Goal: Find specific page/section: Find specific page/section

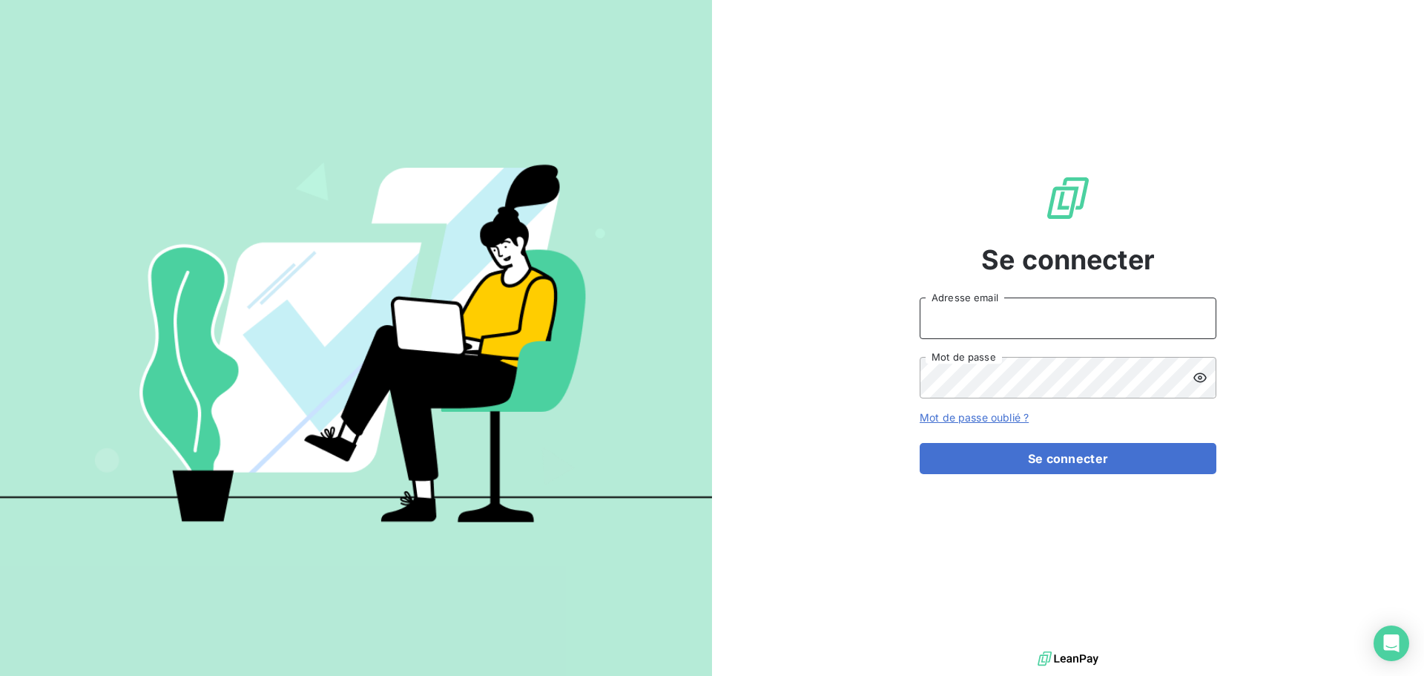
type input "[EMAIL_ADDRESS][DOMAIN_NAME]"
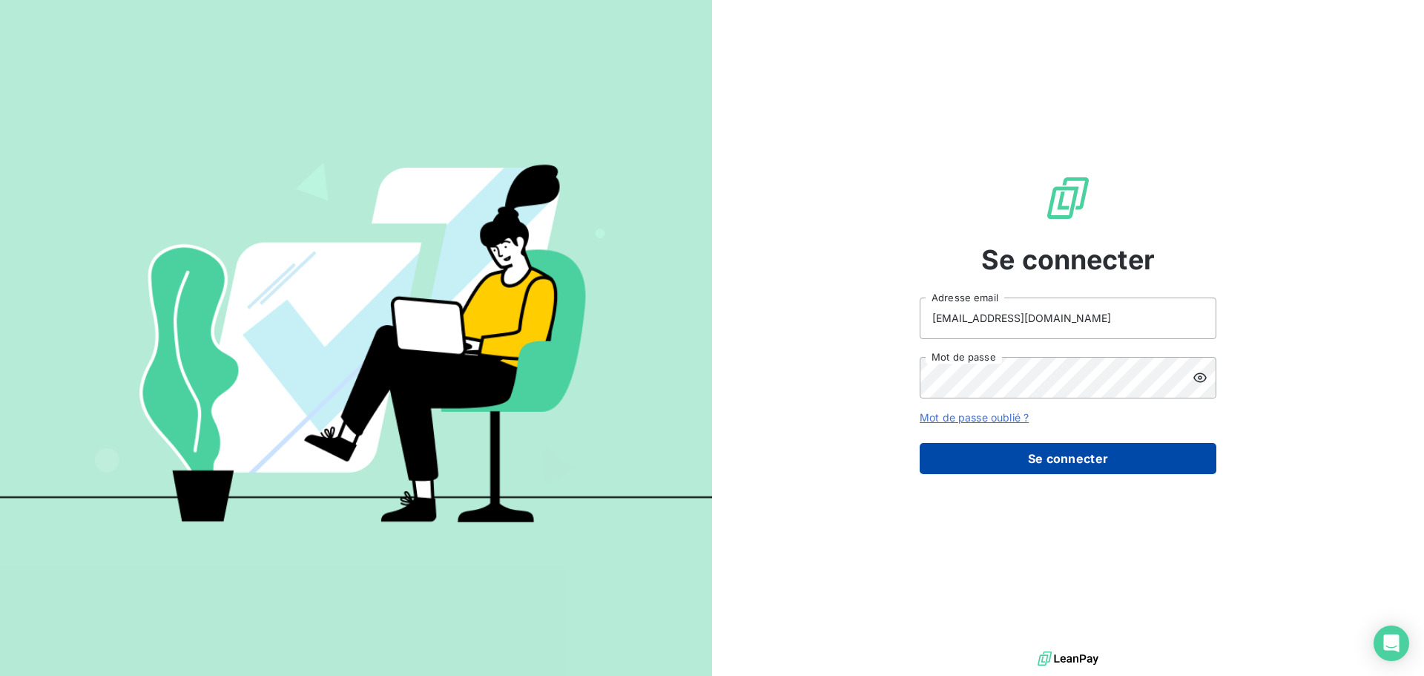
click at [1053, 463] on button "Se connecter" at bounding box center [1068, 458] width 297 height 31
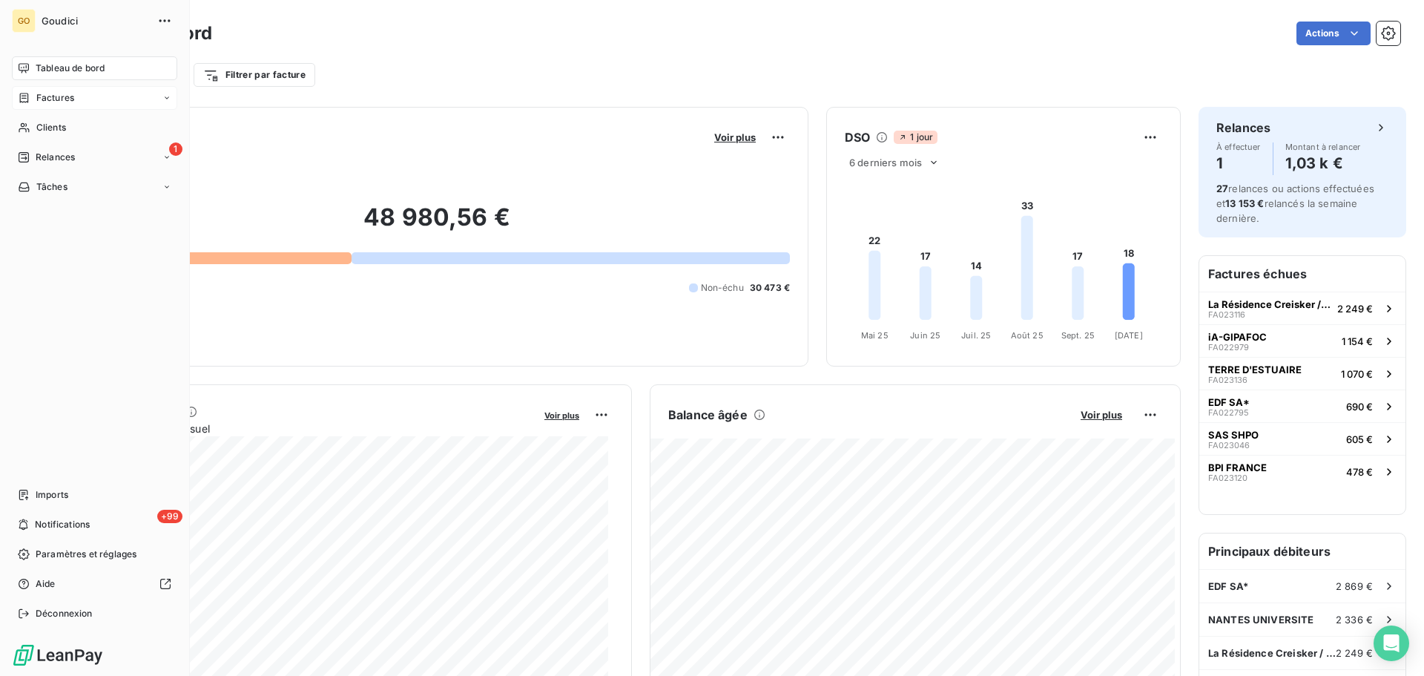
click at [39, 101] on span "Factures" at bounding box center [55, 97] width 38 height 13
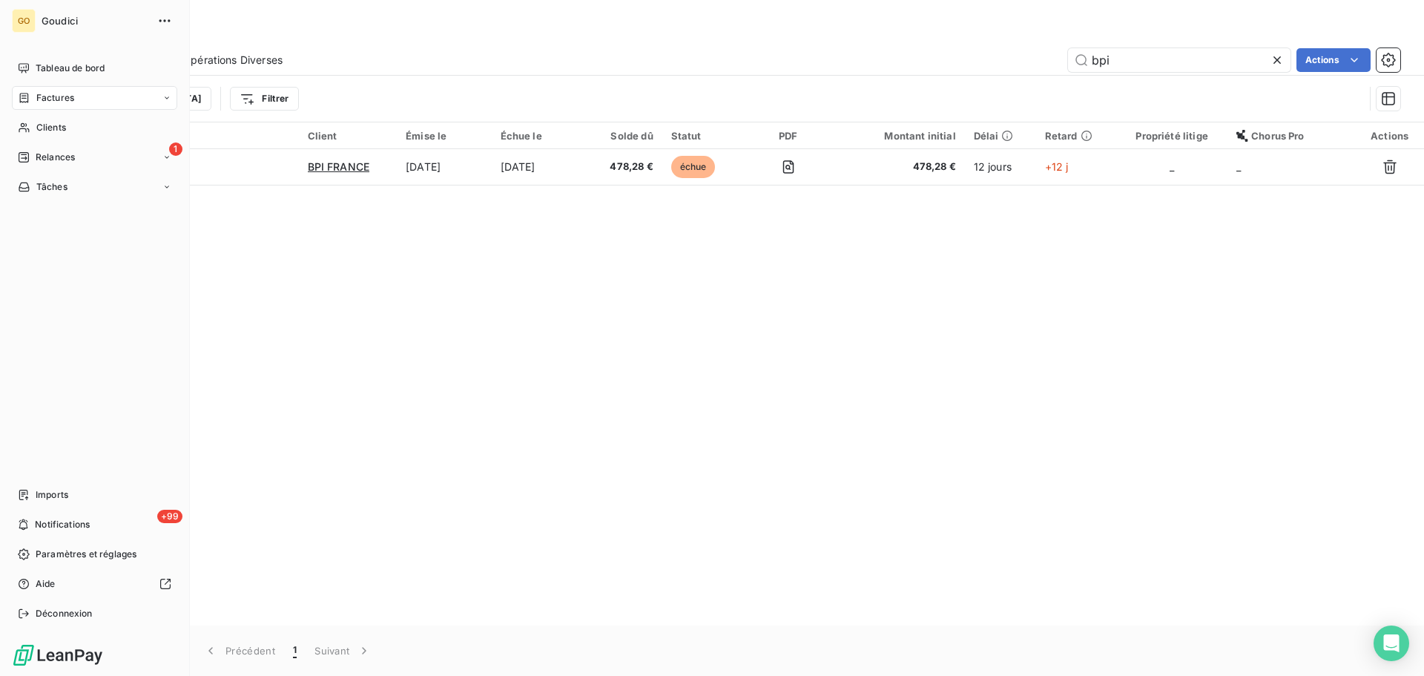
click at [62, 99] on span "Factures" at bounding box center [55, 97] width 38 height 13
click at [56, 122] on span "Factures" at bounding box center [55, 127] width 38 height 13
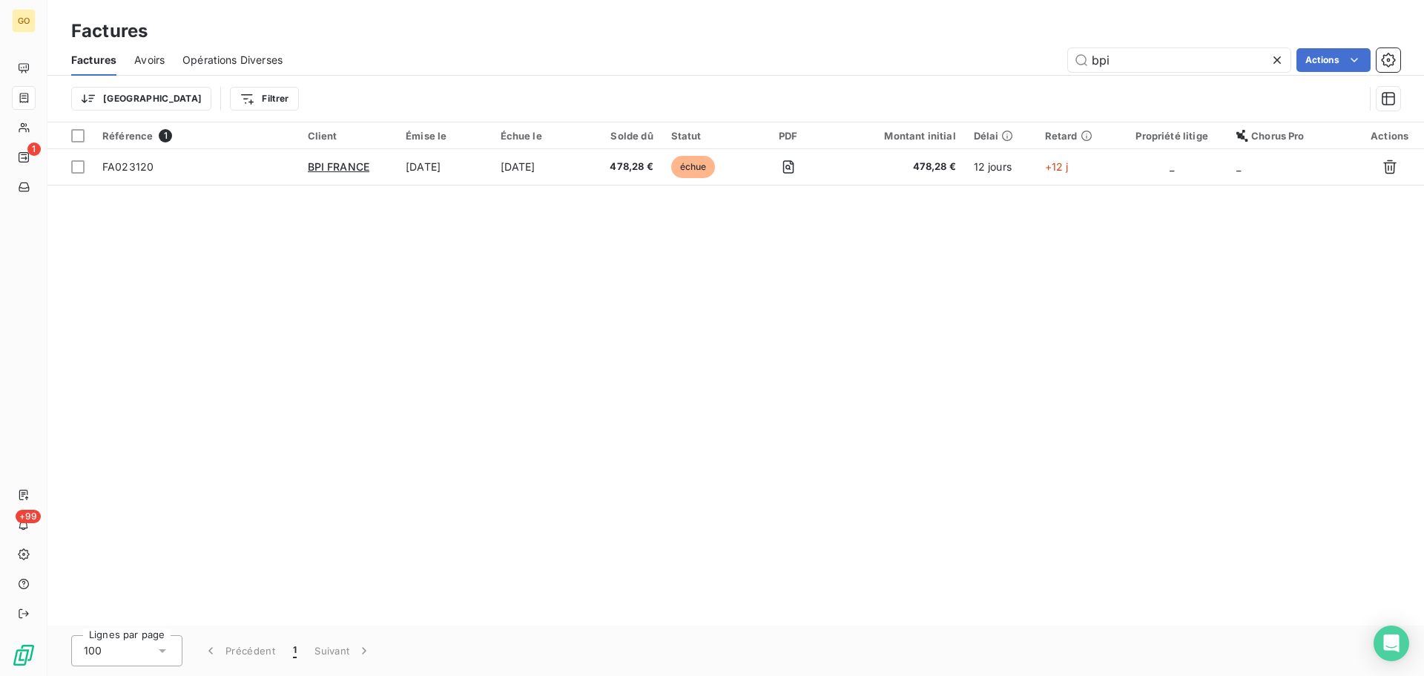
click at [1275, 62] on icon at bounding box center [1277, 60] width 15 height 15
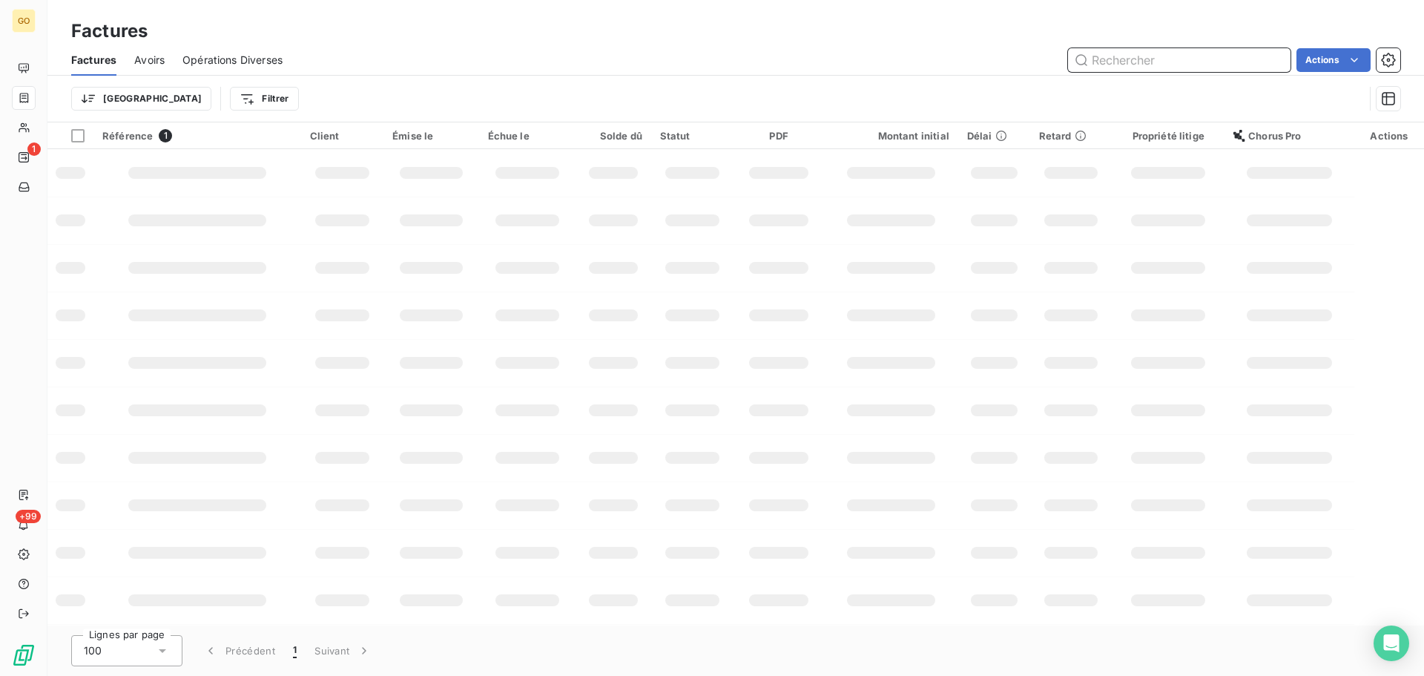
click at [1154, 66] on input "text" at bounding box center [1179, 60] width 222 height 24
paste input "FA023162"
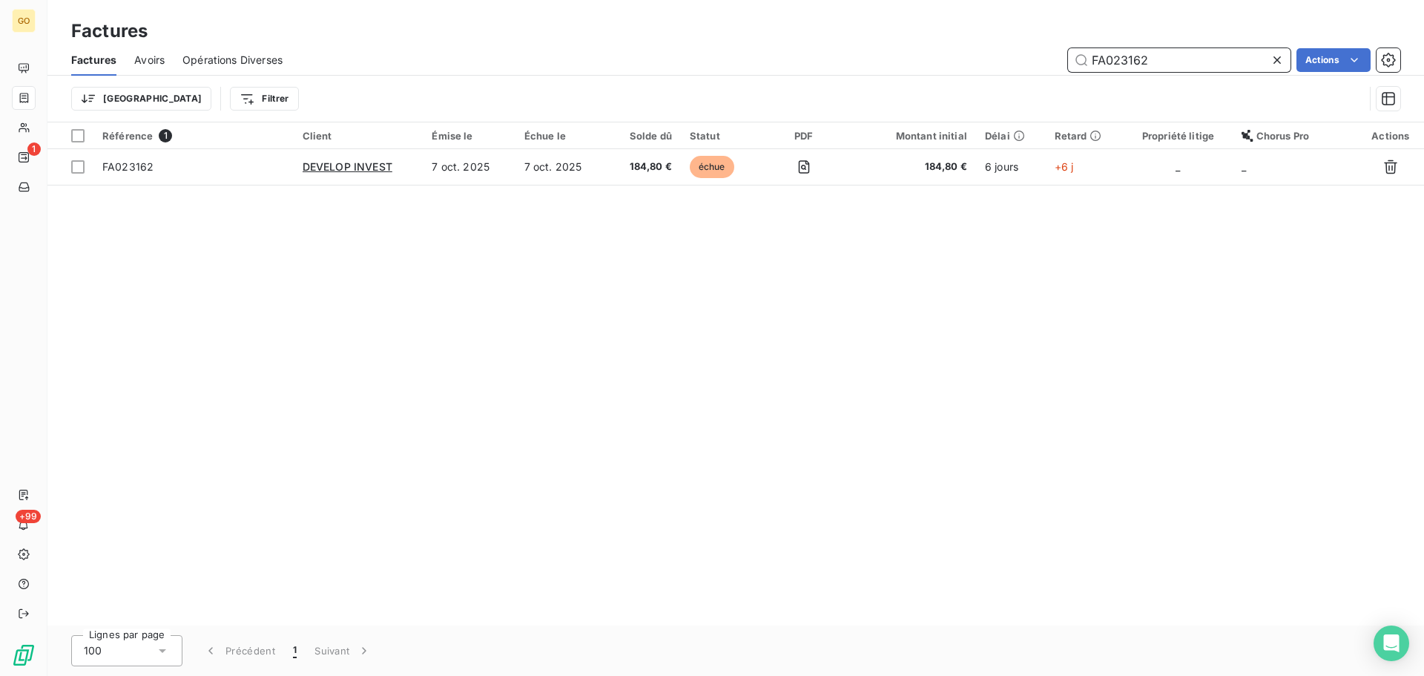
type input "FA023162"
click at [1273, 60] on icon at bounding box center [1277, 60] width 15 height 15
click at [1157, 66] on input "text" at bounding box center [1179, 60] width 222 height 24
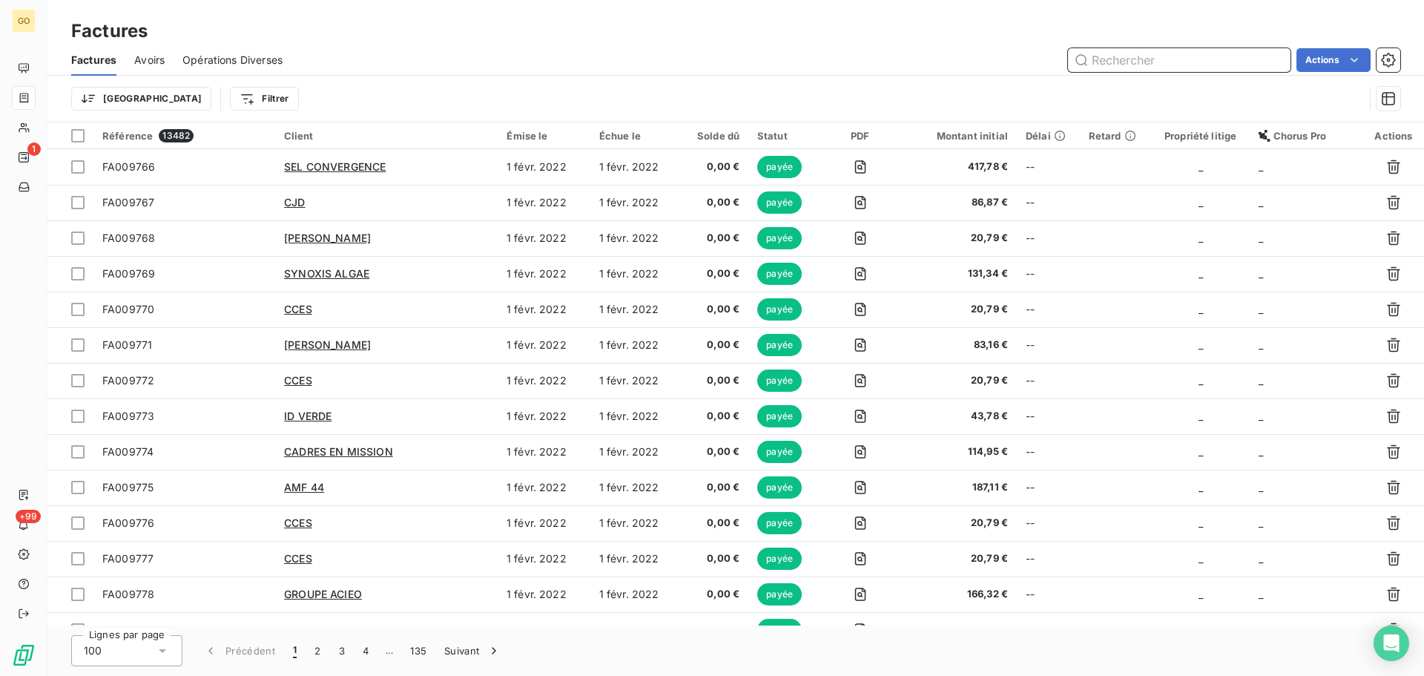
paste input "FA023182"
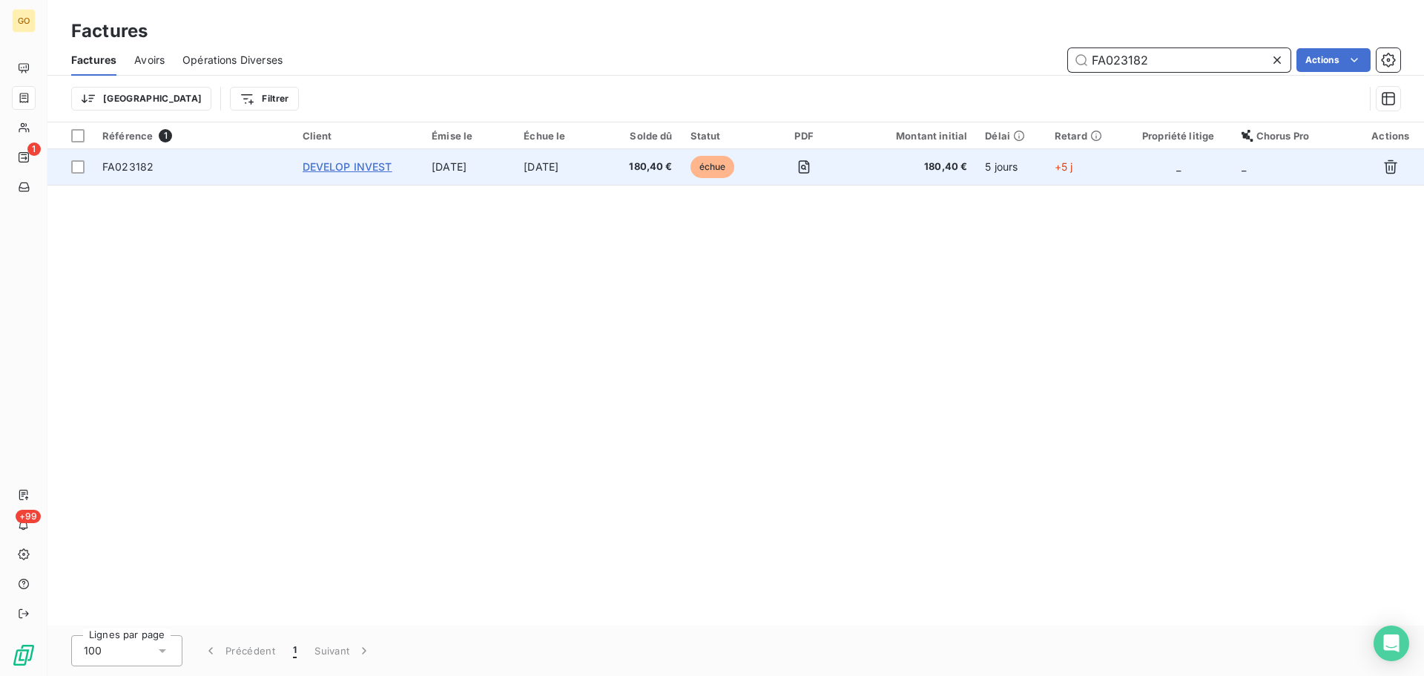
type input "FA023182"
click at [373, 164] on span "DEVELOP INVEST" at bounding box center [348, 166] width 90 height 13
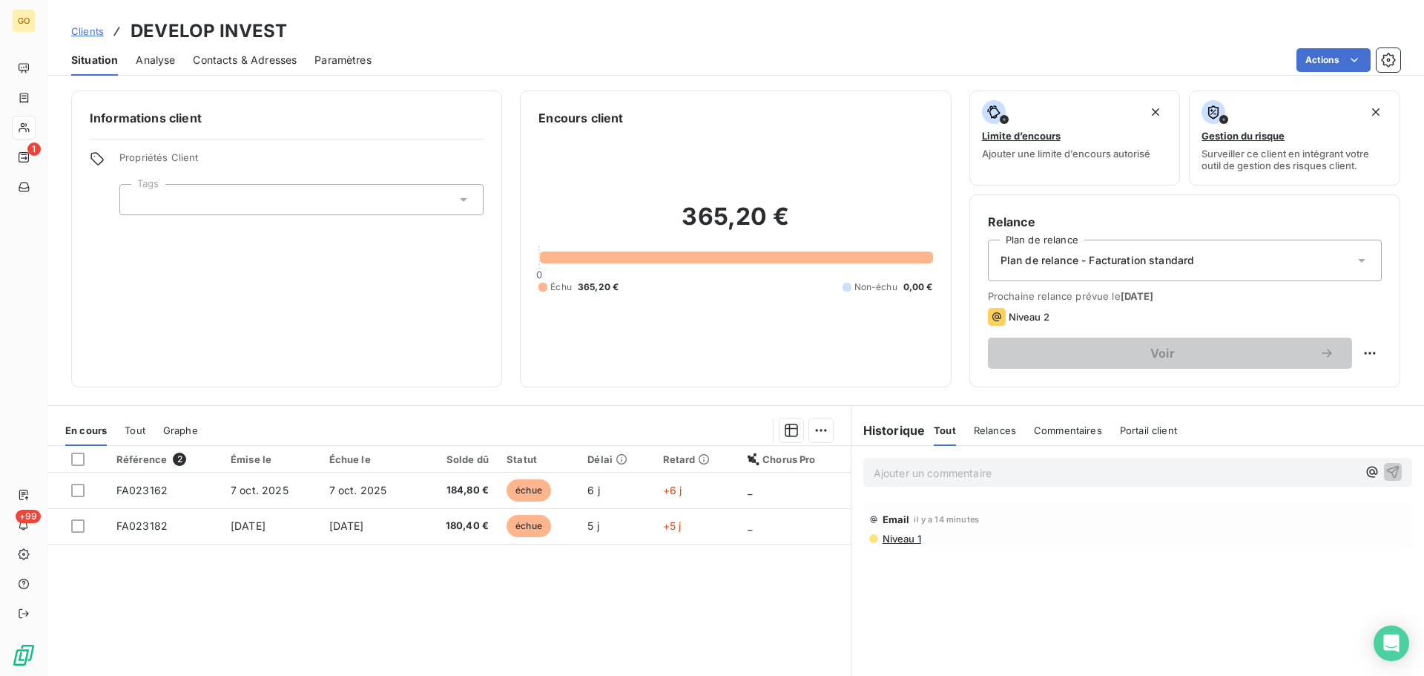
click at [260, 57] on span "Contacts & Adresses" at bounding box center [245, 60] width 104 height 15
